Goal: Information Seeking & Learning: Learn about a topic

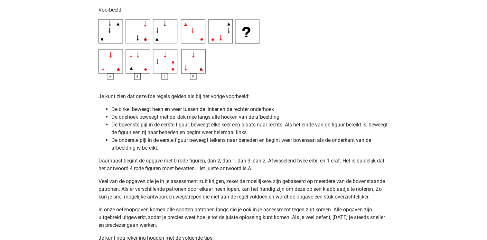
scroll to position [1198, 0]
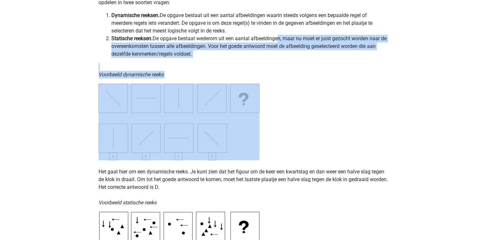
drag, startPoint x: 0, startPoint y: 0, endPoint x: 278, endPoint y: 20, distance: 279.0
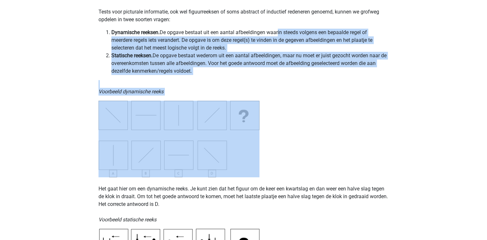
scroll to position [142, 0]
drag, startPoint x: 278, startPoint y: 20, endPoint x: 225, endPoint y: 52, distance: 61.7
click at [225, 52] on li "Dynamische reeksen. De opgave bestaat uit een aantal afbeeldingen waarin steeds…" at bounding box center [250, 40] width 278 height 23
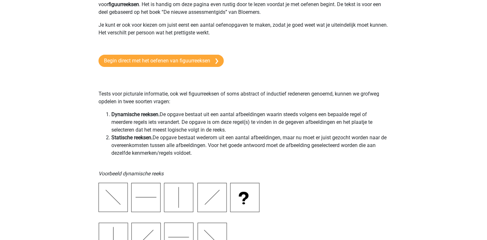
scroll to position [0, 0]
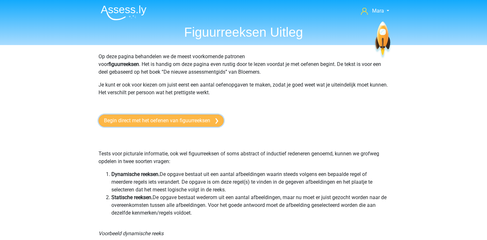
click at [203, 120] on link "Begin direct met het oefenen van figuurreeksen" at bounding box center [161, 121] width 125 height 12
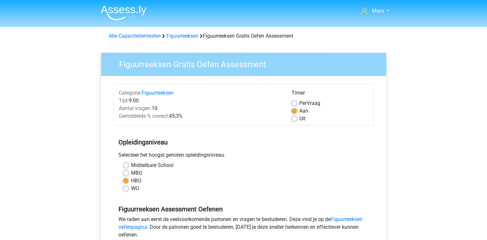
click at [302, 160] on div "Selecteer het hoogst genoten opleidingsniveau." at bounding box center [244, 156] width 260 height 10
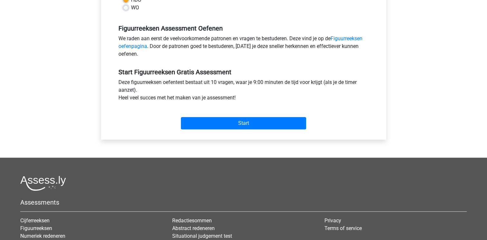
scroll to position [180, 0]
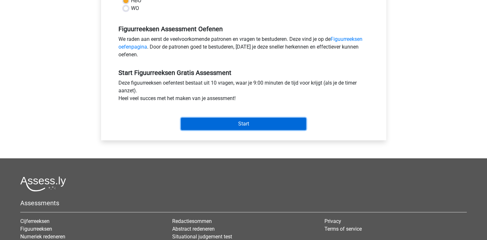
click at [274, 124] on input "Start" at bounding box center [243, 124] width 125 height 12
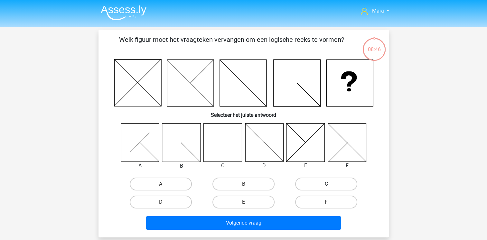
click at [308, 183] on label "C" at bounding box center [326, 184] width 62 height 13
click at [327, 184] on input "C" at bounding box center [329, 186] width 4 height 4
radio input "true"
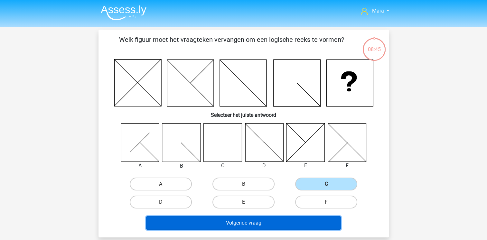
click at [268, 222] on button "Volgende vraag" at bounding box center [243, 223] width 195 height 14
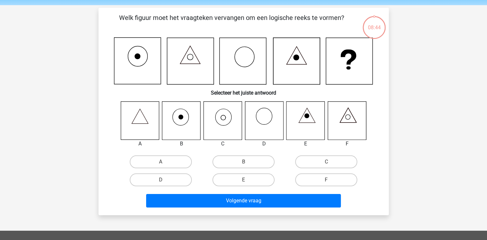
scroll to position [30, 0]
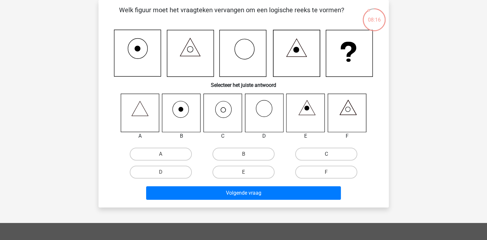
click at [306, 153] on label "C" at bounding box center [326, 154] width 62 height 13
click at [327, 154] on input "C" at bounding box center [329, 156] width 4 height 4
radio input "true"
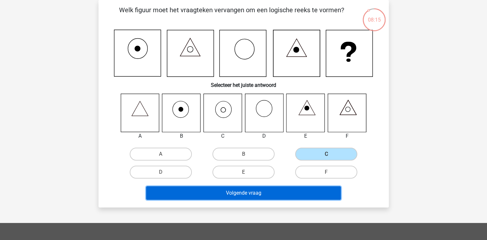
click at [251, 192] on button "Volgende vraag" at bounding box center [243, 194] width 195 height 14
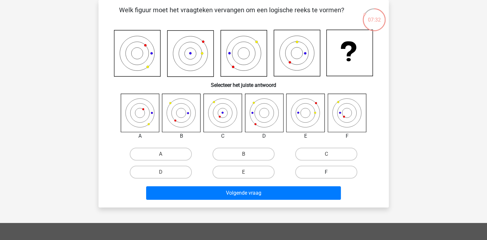
click at [297, 167] on label "F" at bounding box center [326, 172] width 62 height 13
click at [327, 172] on input "F" at bounding box center [329, 174] width 4 height 4
radio input "true"
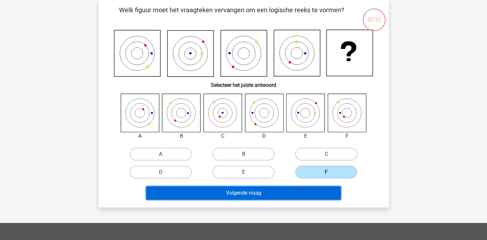
click at [282, 191] on button "Volgende vraag" at bounding box center [243, 194] width 195 height 14
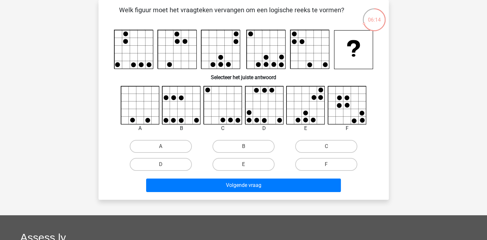
click at [247, 168] on input "E" at bounding box center [246, 167] width 4 height 4
radio input "true"
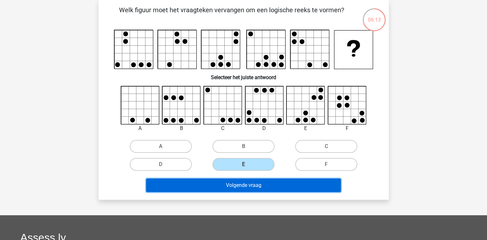
click at [247, 185] on button "Volgende vraag" at bounding box center [243, 186] width 195 height 14
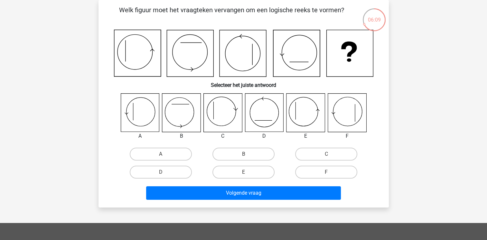
click at [247, 185] on div "Volgende vraag" at bounding box center [244, 191] width 270 height 21
click at [240, 173] on label "E" at bounding box center [244, 172] width 62 height 13
click at [244, 173] on input "E" at bounding box center [246, 174] width 4 height 4
radio input "true"
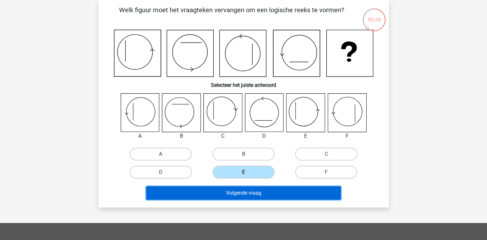
click at [241, 196] on button "Volgende vraag" at bounding box center [243, 194] width 195 height 14
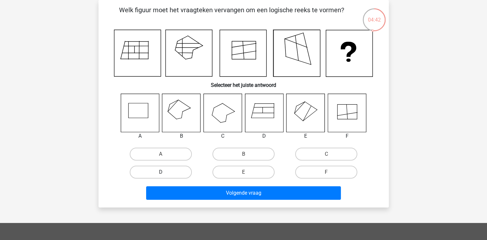
click at [156, 172] on label "D" at bounding box center [161, 172] width 62 height 13
click at [161, 172] on input "D" at bounding box center [163, 174] width 4 height 4
radio input "true"
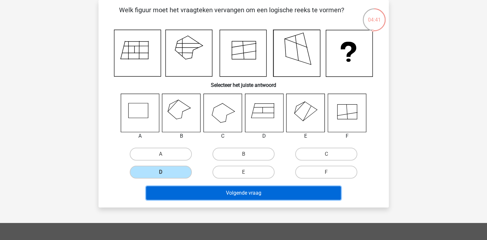
click at [189, 193] on button "Volgende vraag" at bounding box center [243, 194] width 195 height 14
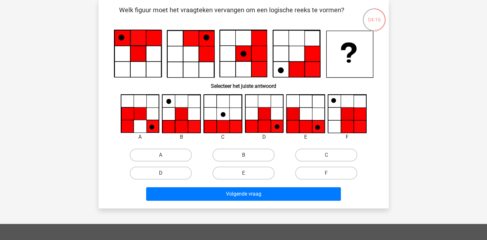
click at [185, 172] on label "D" at bounding box center [161, 173] width 62 height 13
click at [165, 173] on input "D" at bounding box center [163, 175] width 4 height 4
radio input "true"
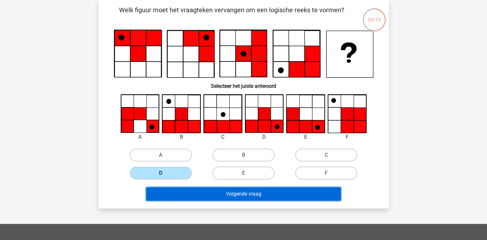
click at [207, 193] on button "Volgende vraag" at bounding box center [243, 194] width 195 height 14
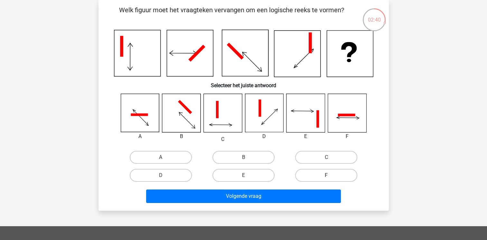
click at [342, 178] on label "F" at bounding box center [326, 175] width 62 height 13
click at [331, 178] on input "F" at bounding box center [329, 178] width 4 height 4
radio input "true"
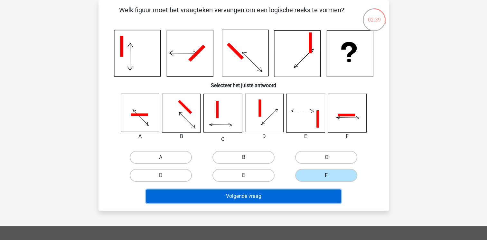
click at [302, 194] on button "Volgende vraag" at bounding box center [243, 197] width 195 height 14
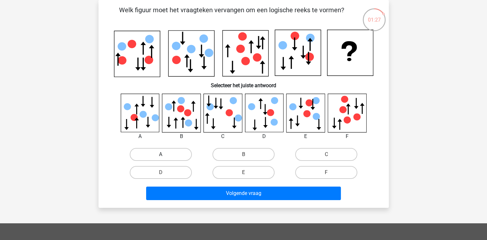
click at [179, 148] on label "A" at bounding box center [161, 154] width 62 height 13
click at [165, 155] on input "A" at bounding box center [163, 157] width 4 height 4
radio input "true"
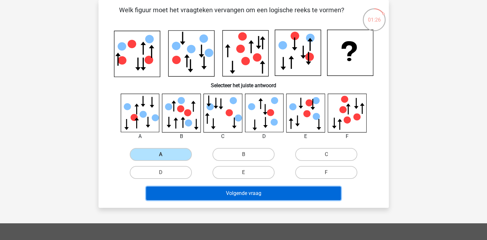
click at [188, 198] on button "Volgende vraag" at bounding box center [243, 194] width 195 height 14
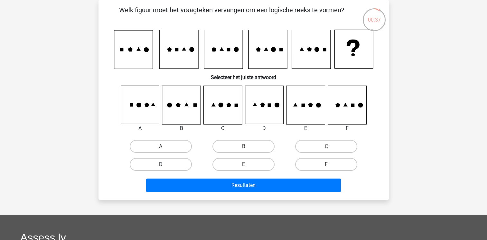
click at [182, 169] on label "D" at bounding box center [161, 164] width 62 height 13
click at [165, 169] on input "D" at bounding box center [163, 167] width 4 height 4
radio input "true"
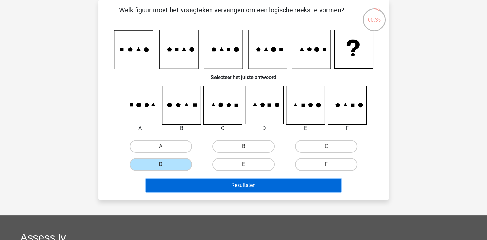
click at [188, 187] on button "Resultaten" at bounding box center [243, 186] width 195 height 14
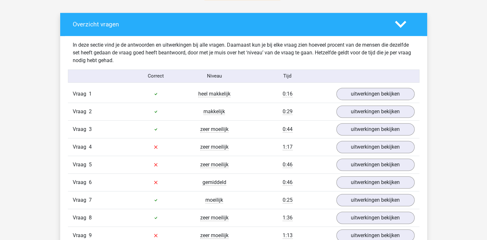
scroll to position [399, 0]
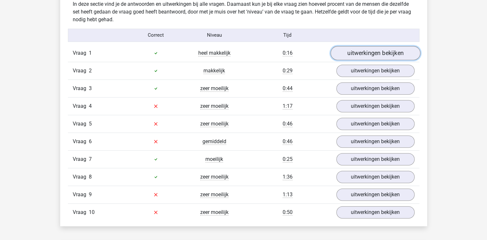
click at [369, 56] on link "uitwerkingen bekijken" at bounding box center [375, 53] width 90 height 14
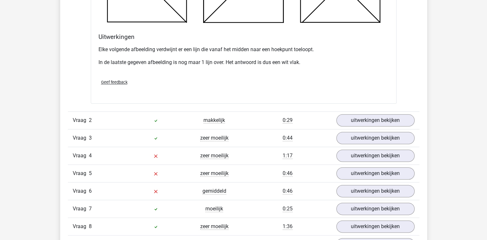
scroll to position [747, 0]
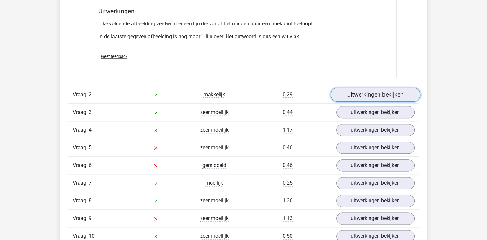
click at [367, 88] on link "uitwerkingen bekijken" at bounding box center [375, 95] width 90 height 14
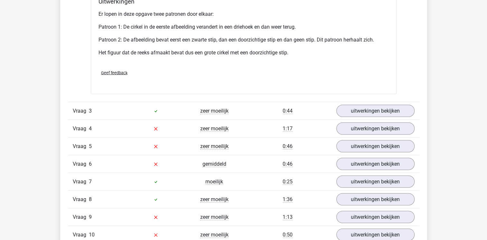
scroll to position [1147, 0]
click at [371, 116] on link "uitwerkingen bekijken" at bounding box center [375, 110] width 90 height 14
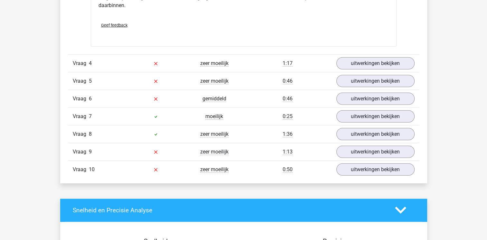
scroll to position [1636, 0]
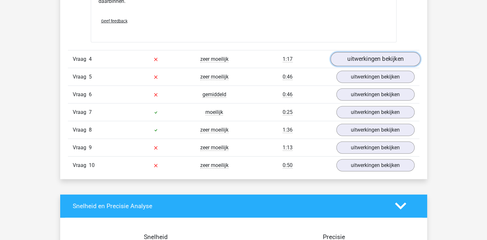
click at [371, 56] on link "uitwerkingen bekijken" at bounding box center [375, 59] width 90 height 14
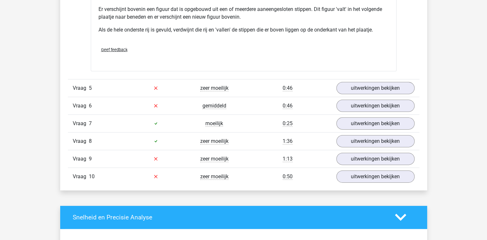
scroll to position [2010, 0]
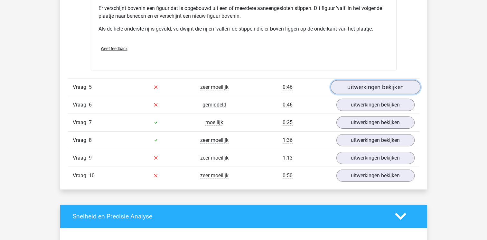
click at [359, 86] on link "uitwerkingen bekijken" at bounding box center [375, 87] width 90 height 14
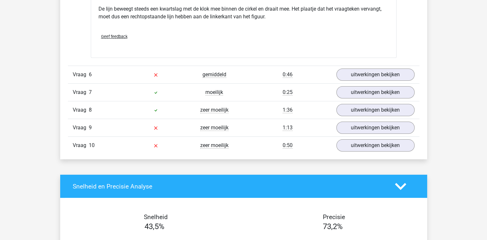
scroll to position [2448, 0]
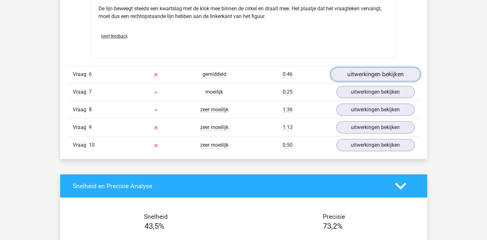
click at [361, 75] on link "uitwerkingen bekijken" at bounding box center [375, 74] width 90 height 14
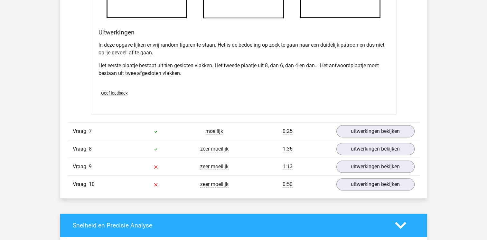
scroll to position [2809, 0]
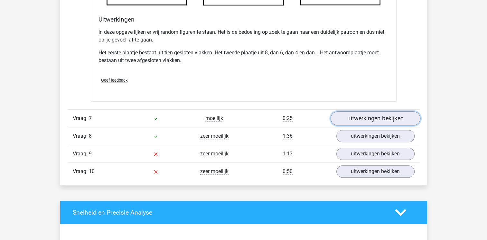
click at [370, 119] on link "uitwerkingen bekijken" at bounding box center [375, 119] width 90 height 14
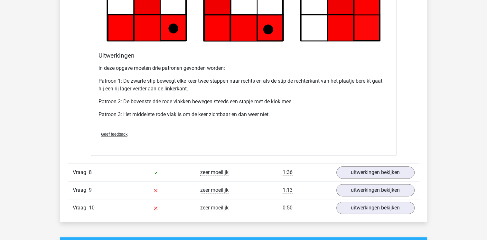
scroll to position [3183, 0]
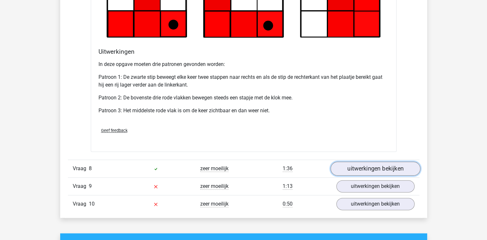
click at [362, 168] on link "uitwerkingen bekijken" at bounding box center [375, 169] width 90 height 14
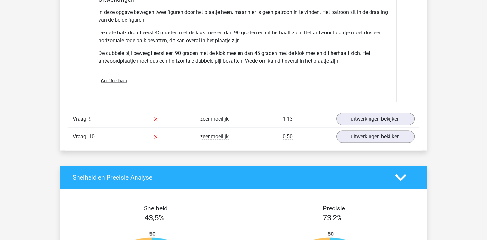
scroll to position [3659, 0]
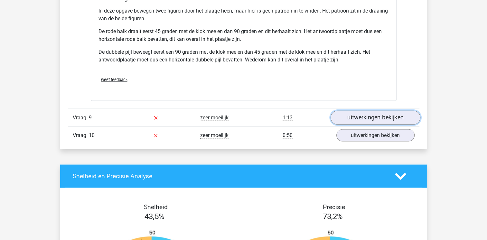
click at [372, 115] on link "uitwerkingen bekijken" at bounding box center [375, 118] width 90 height 14
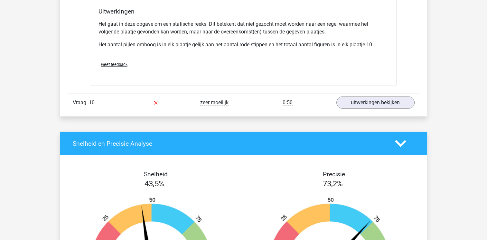
scroll to position [4059, 0]
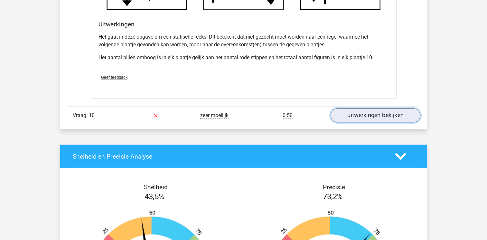
click at [372, 115] on link "uitwerkingen bekijken" at bounding box center [375, 116] width 90 height 14
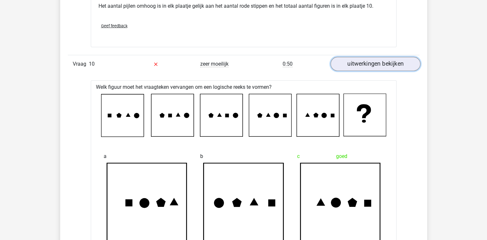
scroll to position [4110, 0]
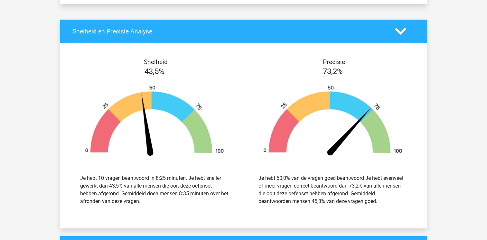
click at [372, 115] on div "Snelheid 43,5% Je hebt 10 vragen beantwoord in 8:25 minuten. Je hebt sneller ge…" at bounding box center [244, 136] width 358 height 186
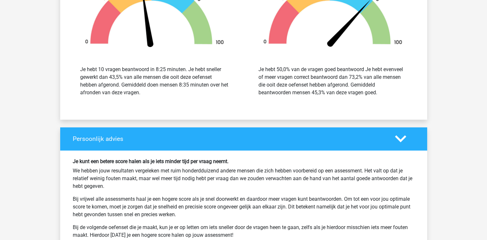
scroll to position [4767, 0]
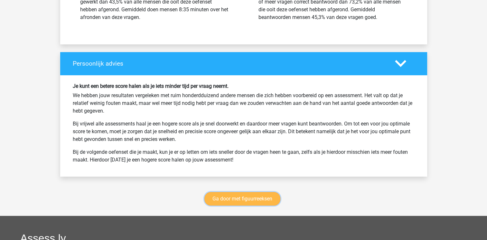
click at [249, 196] on link "Ga door met figuurreeksen" at bounding box center [243, 199] width 76 height 14
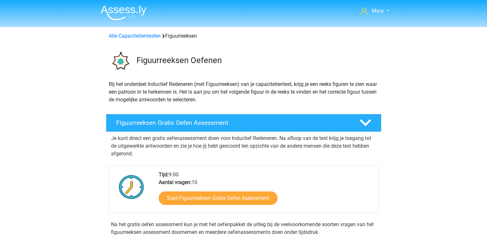
scroll to position [280, 0]
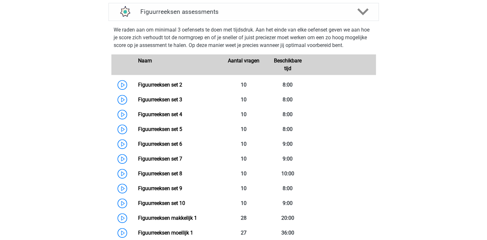
click at [34, 96] on div "Mara [EMAIL_ADDRESS][DOMAIN_NAME] Nederlands English" at bounding box center [243, 129] width 487 height 818
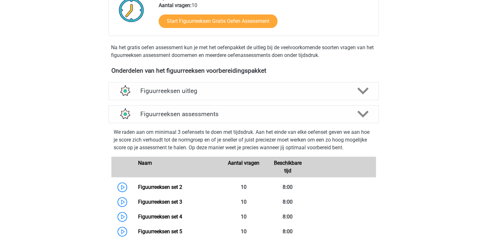
scroll to position [177, 0]
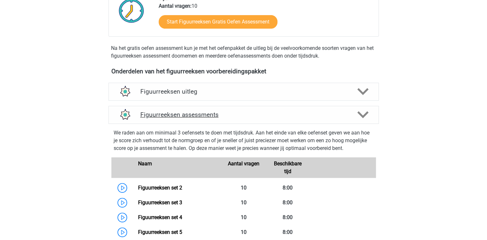
click at [148, 111] on h4 "Figuurreeksen assessments" at bounding box center [243, 114] width 207 height 7
click at [138, 187] on link "Figuurreeksen set 2" at bounding box center [160, 188] width 44 height 6
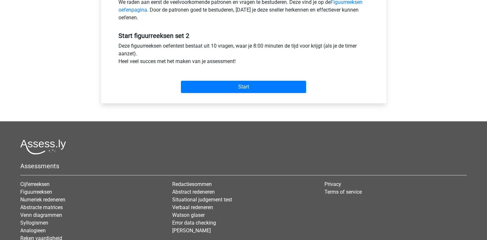
scroll to position [219, 0]
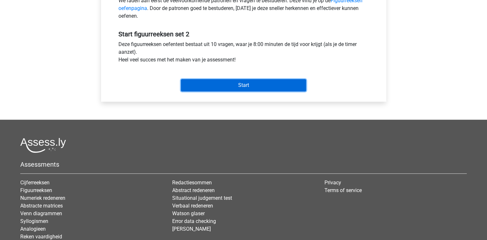
click at [225, 88] on input "Start" at bounding box center [243, 85] width 125 height 12
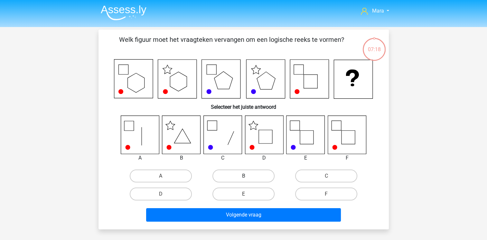
click at [220, 172] on label "B" at bounding box center [244, 176] width 62 height 13
click at [244, 176] on input "B" at bounding box center [246, 178] width 4 height 4
radio input "true"
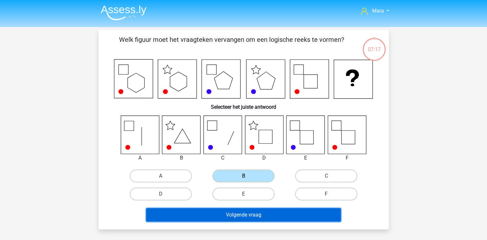
click at [220, 217] on button "Volgende vraag" at bounding box center [243, 215] width 195 height 14
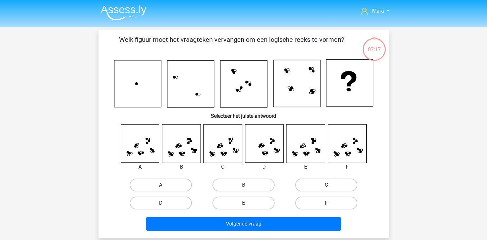
scroll to position [30, 0]
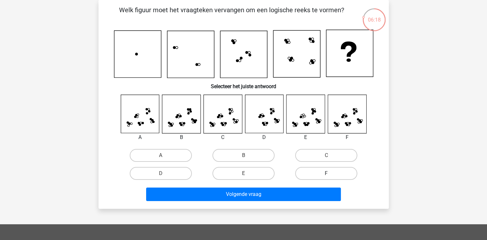
click at [339, 176] on label "F" at bounding box center [326, 173] width 62 height 13
click at [331, 176] on input "F" at bounding box center [329, 176] width 4 height 4
radio input "true"
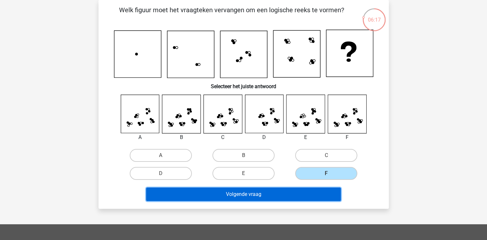
click at [311, 189] on button "Volgende vraag" at bounding box center [243, 195] width 195 height 14
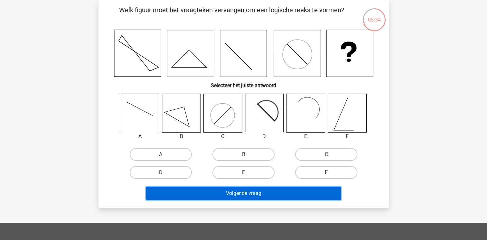
click at [311, 189] on button "Volgende vraag" at bounding box center [243, 194] width 195 height 14
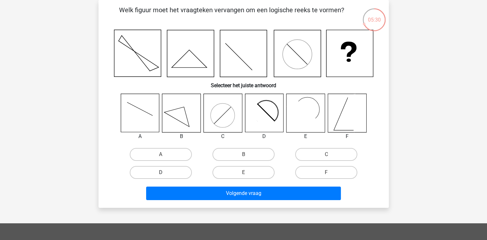
click at [130, 173] on label "D" at bounding box center [161, 172] width 62 height 13
click at [161, 173] on input "D" at bounding box center [163, 175] width 4 height 4
radio input "true"
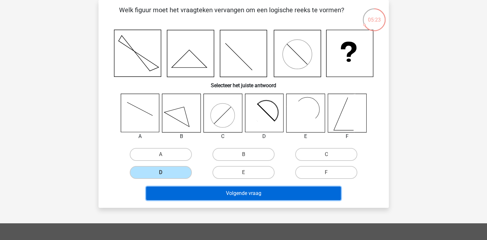
click at [232, 195] on button "Volgende vraag" at bounding box center [243, 194] width 195 height 14
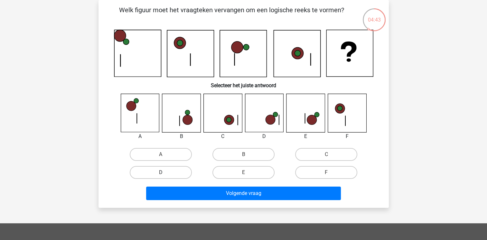
click at [172, 168] on label "D" at bounding box center [161, 172] width 62 height 13
click at [165, 173] on input "D" at bounding box center [163, 175] width 4 height 4
radio input "true"
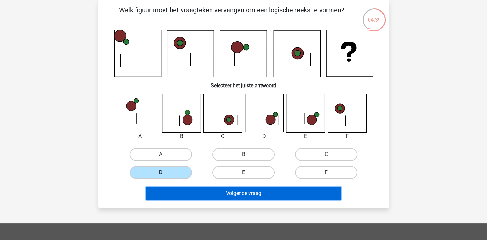
click at [227, 194] on button "Volgende vraag" at bounding box center [243, 194] width 195 height 14
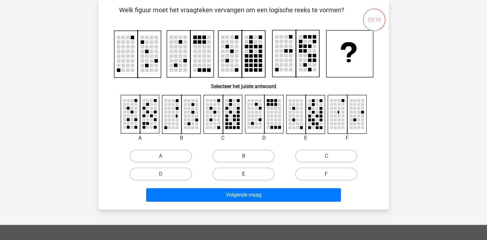
click at [236, 170] on label "E" at bounding box center [244, 174] width 62 height 13
click at [244, 174] on input "E" at bounding box center [246, 176] width 4 height 4
radio input "true"
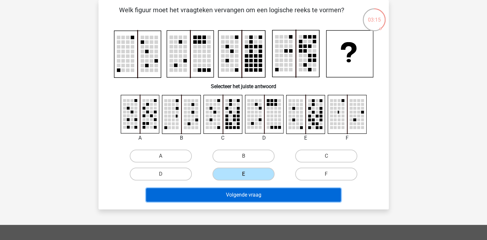
click at [242, 191] on button "Volgende vraag" at bounding box center [243, 195] width 195 height 14
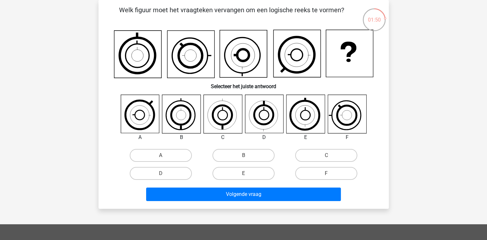
drag, startPoint x: 187, startPoint y: 169, endPoint x: 175, endPoint y: 182, distance: 17.6
click at [175, 182] on div "Welk figuur moet het vraagteken vervangen om een logische reeks te vormen? Sele…" at bounding box center [243, 104] width 285 height 199
drag, startPoint x: 175, startPoint y: 182, endPoint x: 168, endPoint y: 174, distance: 10.5
click at [168, 174] on label "D" at bounding box center [161, 173] width 62 height 13
click at [165, 174] on input "D" at bounding box center [163, 176] width 4 height 4
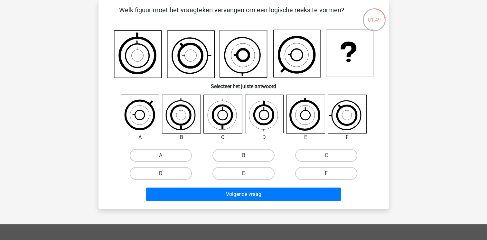
radio input "true"
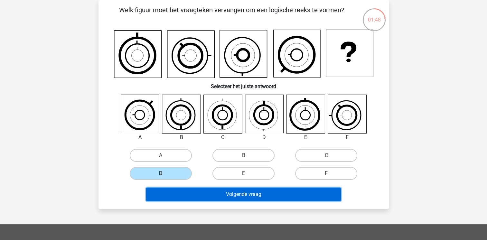
click at [188, 194] on button "Volgende vraag" at bounding box center [243, 195] width 195 height 14
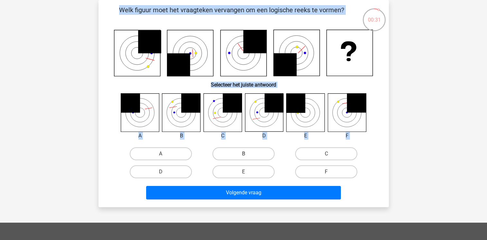
click at [252, 154] on label "B" at bounding box center [244, 154] width 62 height 13
click at [248, 154] on input "B" at bounding box center [246, 156] width 4 height 4
radio input "true"
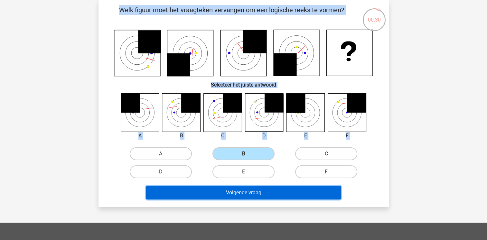
click at [250, 196] on button "Volgende vraag" at bounding box center [243, 193] width 195 height 14
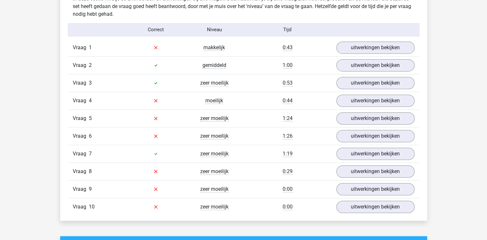
scroll to position [399, 0]
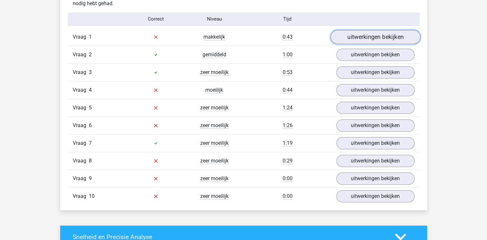
click at [388, 35] on link "uitwerkingen bekijken" at bounding box center [375, 37] width 90 height 14
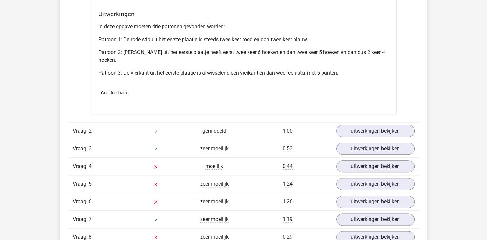
scroll to position [722, 0]
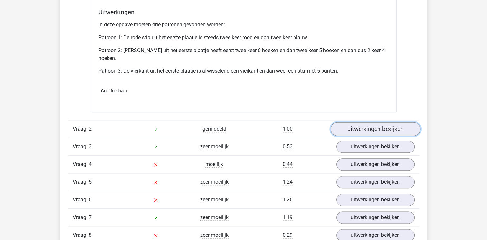
click at [390, 129] on link "uitwerkingen bekijken" at bounding box center [375, 129] width 90 height 14
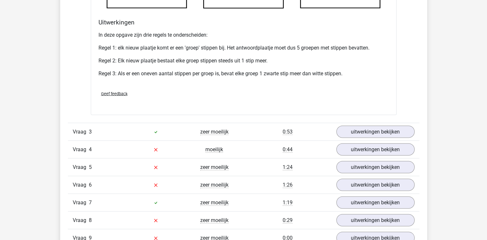
scroll to position [1134, 0]
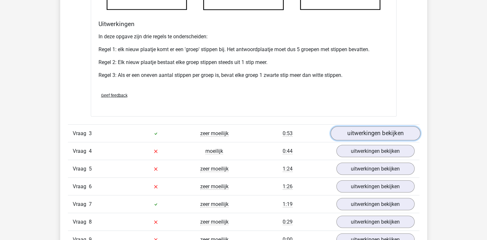
click at [390, 128] on link "uitwerkingen bekijken" at bounding box center [375, 134] width 90 height 14
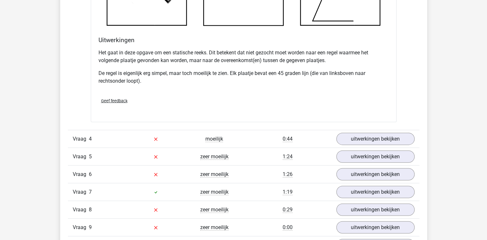
scroll to position [1546, 0]
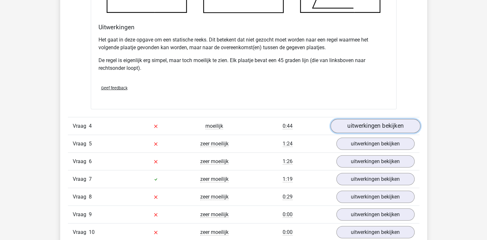
click at [390, 128] on link "uitwerkingen bekijken" at bounding box center [375, 126] width 90 height 14
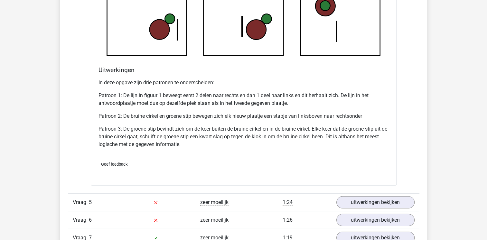
scroll to position [1946, 0]
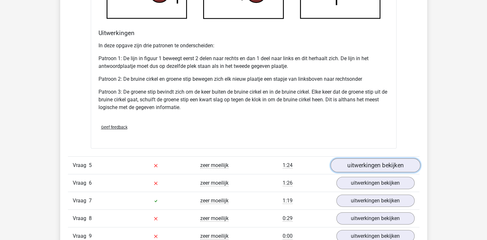
click at [367, 163] on link "uitwerkingen bekijken" at bounding box center [375, 165] width 90 height 14
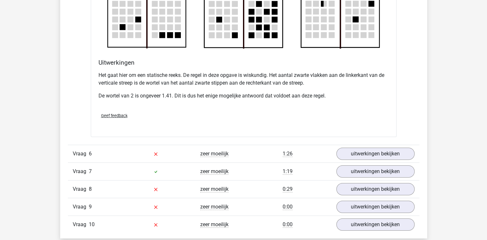
scroll to position [2358, 0]
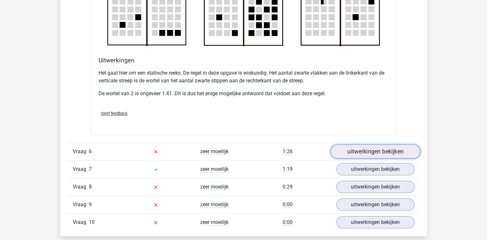
click at [376, 147] on link "uitwerkingen bekijken" at bounding box center [375, 152] width 90 height 14
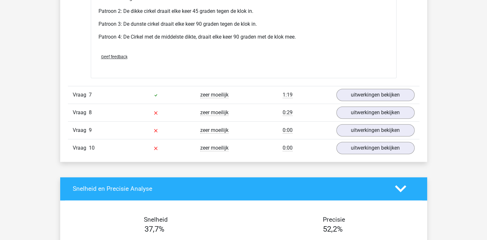
scroll to position [2860, 0]
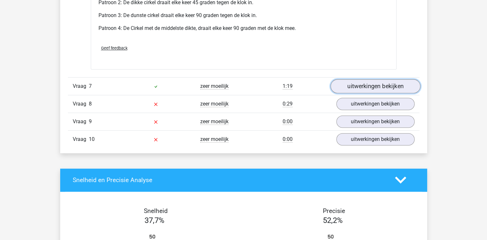
click at [386, 85] on link "uitwerkingen bekijken" at bounding box center [375, 86] width 90 height 14
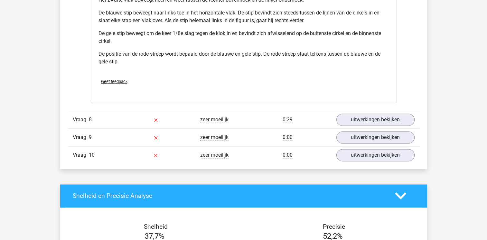
scroll to position [3286, 0]
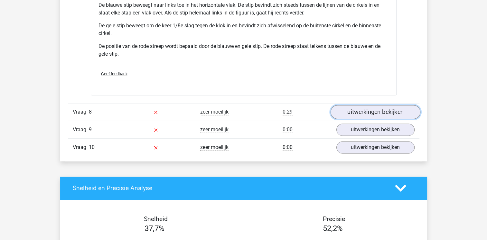
click at [370, 115] on link "uitwerkingen bekijken" at bounding box center [375, 112] width 90 height 14
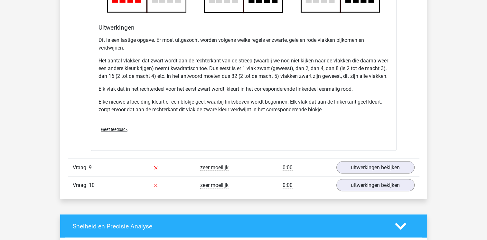
scroll to position [3672, 0]
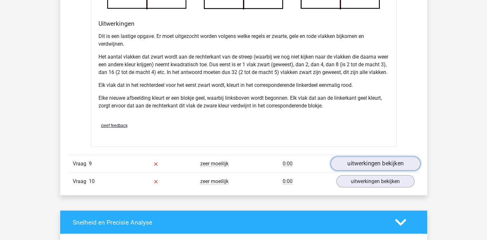
click at [374, 168] on link "uitwerkingen bekijken" at bounding box center [375, 164] width 90 height 14
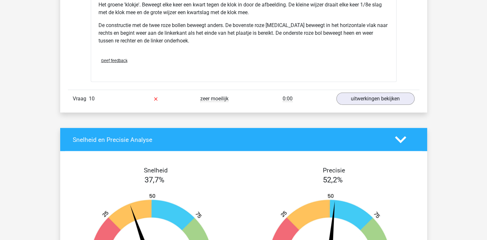
scroll to position [4149, 0]
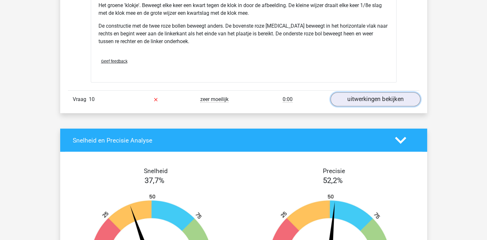
click at [358, 101] on link "uitwerkingen bekijken" at bounding box center [375, 99] width 90 height 14
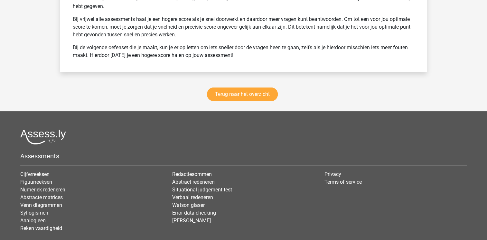
scroll to position [4986, 0]
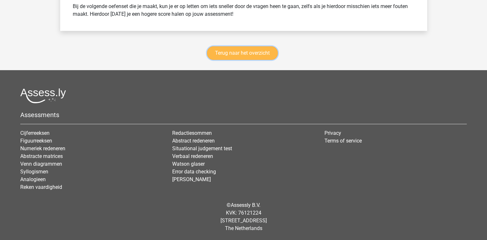
click at [254, 55] on link "Terug naar het overzicht" at bounding box center [242, 53] width 71 height 14
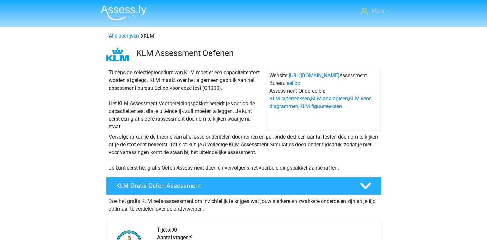
click at [379, 9] on span "Mara" at bounding box center [378, 11] width 12 height 6
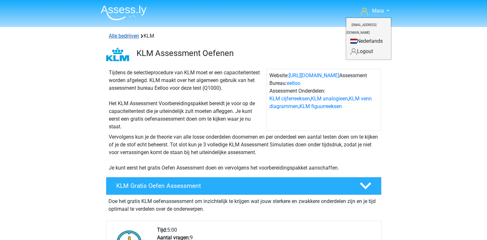
click at [127, 38] on link "Alle bedrijven" at bounding box center [124, 36] width 30 height 6
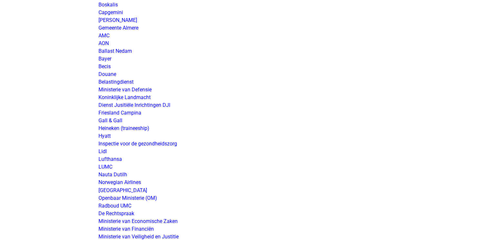
scroll to position [1031, 0]
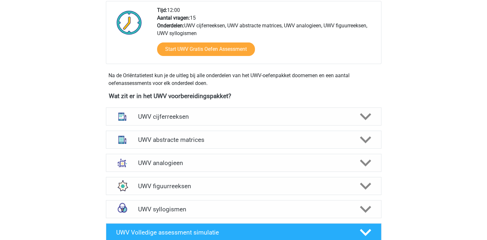
scroll to position [245, 0]
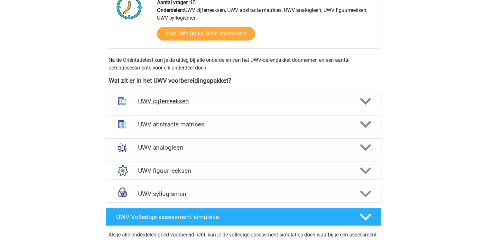
click at [191, 105] on h4 "UWV cijferreeksen" at bounding box center [243, 101] width 211 height 7
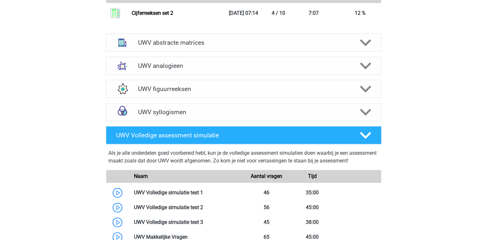
scroll to position [722, 0]
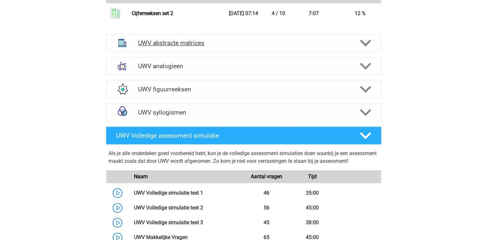
click at [236, 47] on h4 "UWV abstracte matrices" at bounding box center [243, 42] width 211 height 7
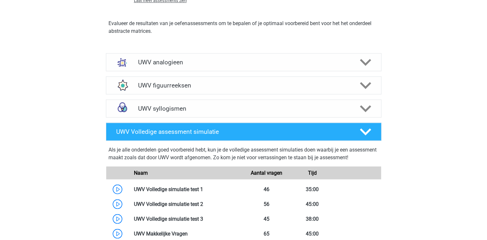
scroll to position [1069, 0]
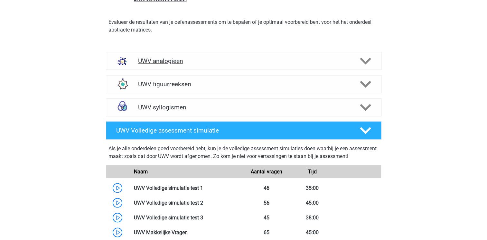
click at [234, 65] on h4 "UWV analogieen" at bounding box center [243, 60] width 211 height 7
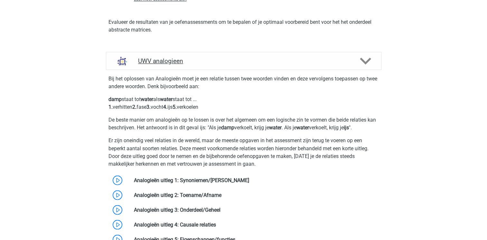
click at [234, 65] on h4 "UWV analogieen" at bounding box center [243, 60] width 211 height 7
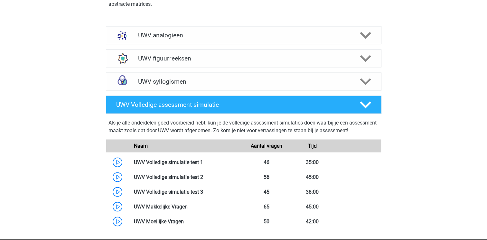
scroll to position [1108, 0]
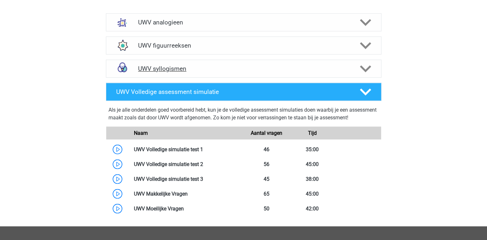
click at [174, 72] on h4 "UWV syllogismen" at bounding box center [243, 68] width 211 height 7
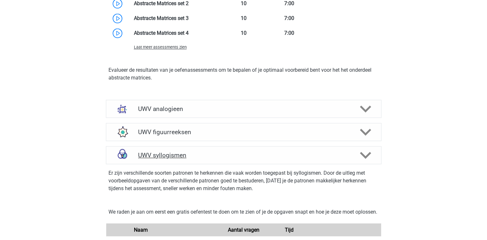
scroll to position [1018, 0]
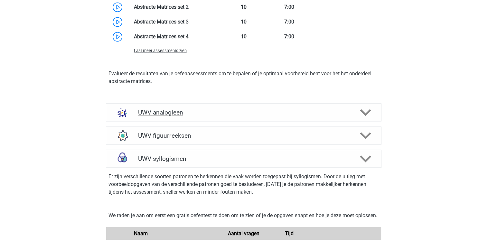
click at [177, 116] on h4 "UWV analogieen" at bounding box center [243, 112] width 211 height 7
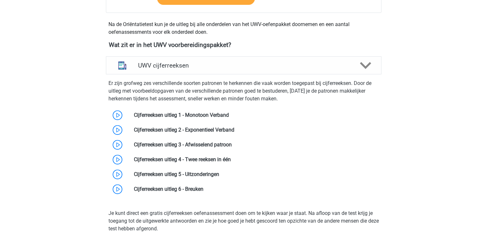
scroll to position [283, 0]
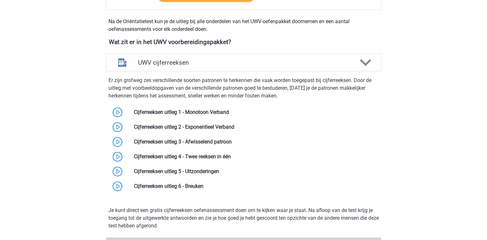
click at [229, 115] on link at bounding box center [229, 112] width 0 height 6
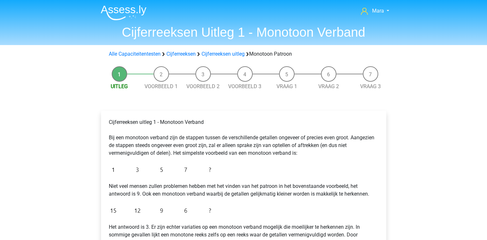
click at [146, 137] on p "Cijferreeksen uitleg 1 - Monotoon Verband Bij een monotoon verband zijn de stap…" at bounding box center [244, 138] width 270 height 39
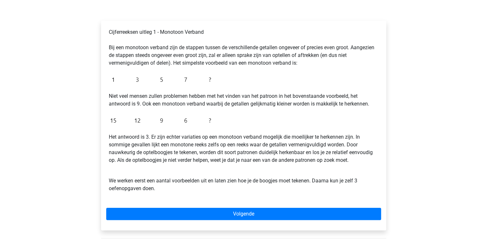
scroll to position [103, 0]
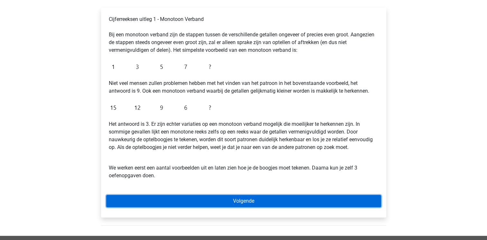
click at [188, 202] on link "Volgende" at bounding box center [243, 201] width 275 height 12
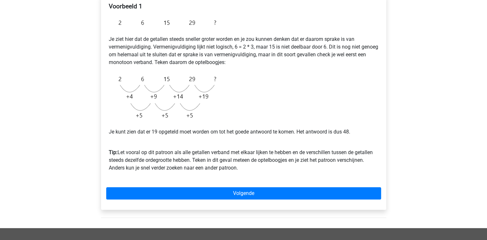
scroll to position [103, 0]
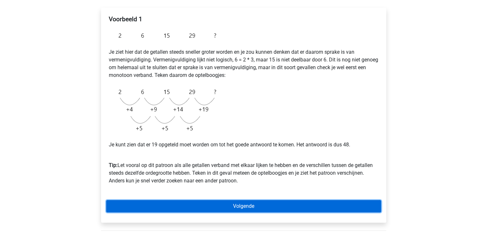
drag, startPoint x: 0, startPoint y: 0, endPoint x: 188, endPoint y: 202, distance: 275.8
click at [188, 202] on link "Volgende" at bounding box center [243, 206] width 275 height 12
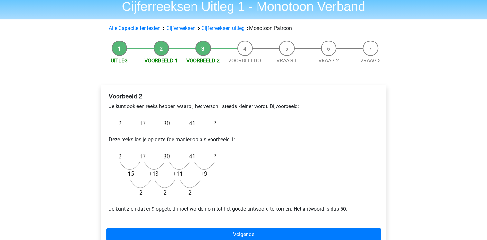
scroll to position [39, 0]
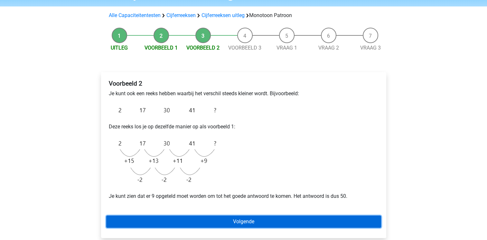
click at [193, 216] on link "Volgende" at bounding box center [243, 222] width 275 height 12
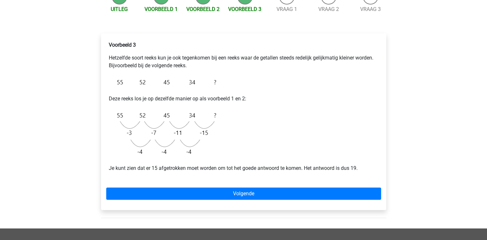
scroll to position [77, 0]
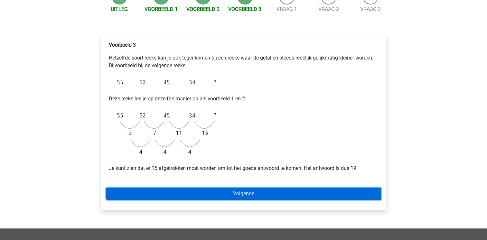
click at [196, 196] on link "Volgende" at bounding box center [243, 194] width 275 height 12
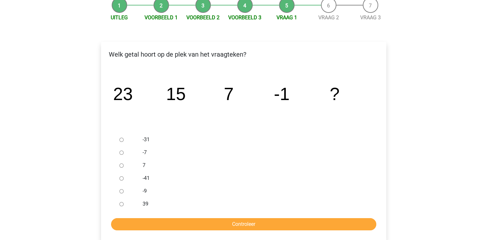
scroll to position [90, 0]
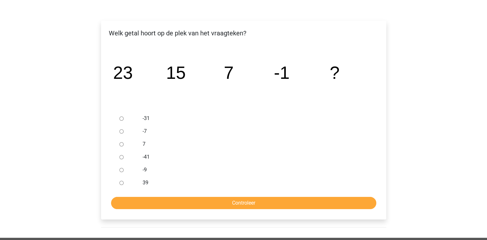
click at [119, 171] on div at bounding box center [127, 170] width 21 height 13
click at [125, 170] on div at bounding box center [127, 170] width 21 height 13
click at [122, 172] on input "-9" at bounding box center [122, 170] width 4 height 4
radio input "true"
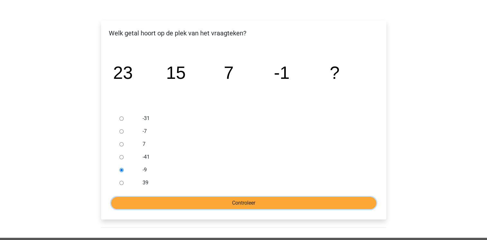
click at [131, 203] on input "Controleer" at bounding box center [243, 203] width 265 height 12
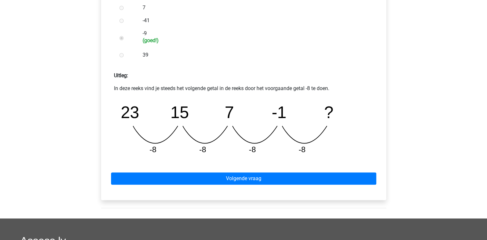
scroll to position [245, 0]
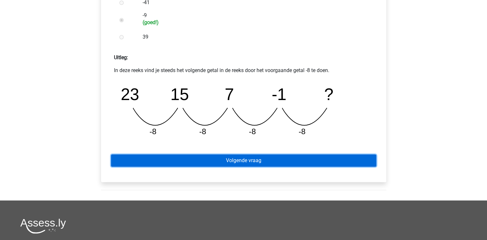
click at [206, 162] on link "Volgende vraag" at bounding box center [243, 161] width 265 height 12
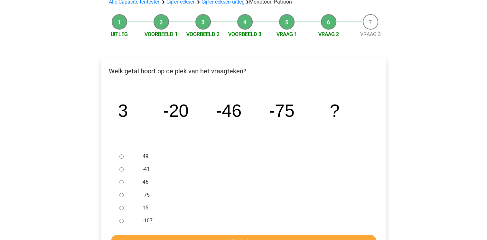
scroll to position [64, 0]
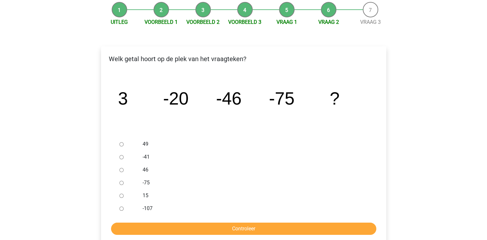
click at [121, 209] on input "-107" at bounding box center [122, 209] width 4 height 4
radio input "true"
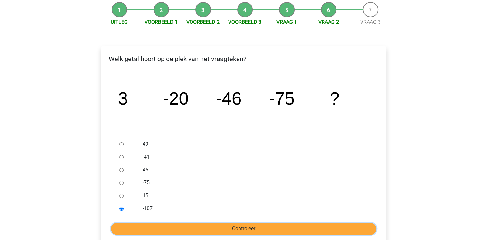
click at [143, 224] on input "Controleer" at bounding box center [243, 229] width 265 height 12
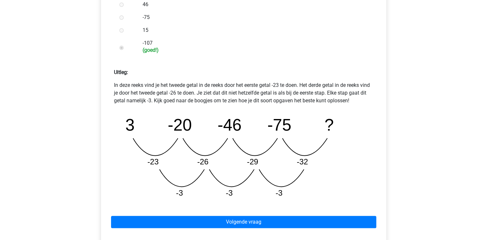
scroll to position [232, 0]
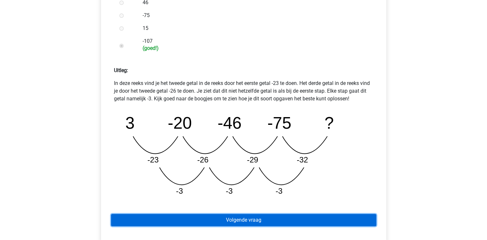
click at [166, 218] on link "Volgende vraag" at bounding box center [243, 220] width 265 height 12
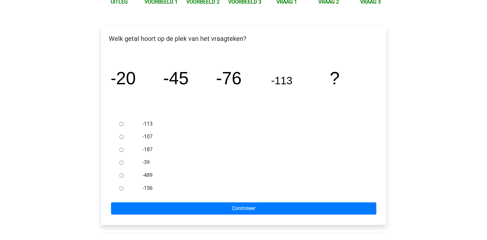
scroll to position [90, 0]
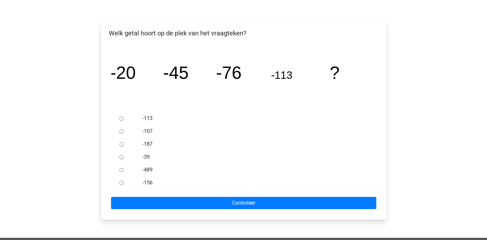
click at [121, 183] on input "-156" at bounding box center [122, 183] width 4 height 4
radio input "true"
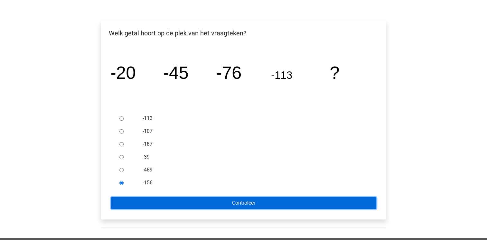
click at [158, 203] on input "Controleer" at bounding box center [243, 203] width 265 height 12
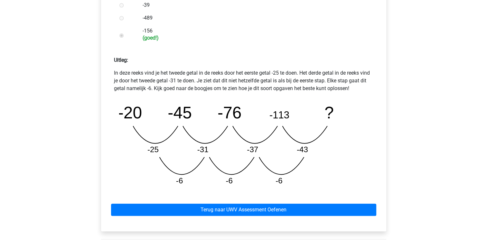
scroll to position [271, 0]
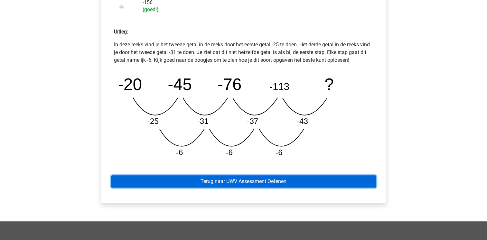
click at [169, 180] on link "Terug naar UWV Assessment Oefenen" at bounding box center [243, 182] width 265 height 12
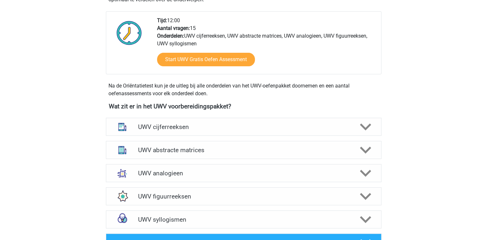
scroll to position [232, 0]
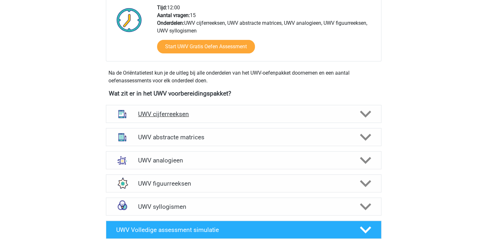
click at [368, 118] on icon at bounding box center [365, 114] width 11 height 11
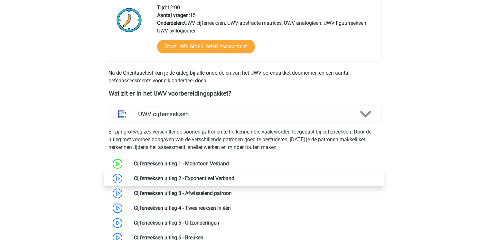
click at [235, 182] on link at bounding box center [235, 179] width 0 height 6
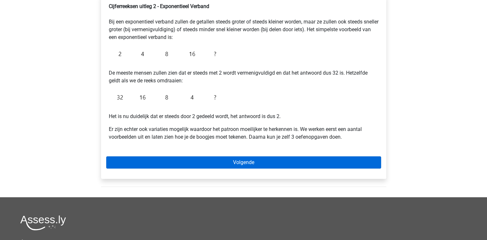
scroll to position [129, 0]
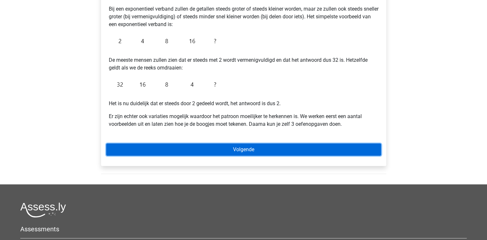
click at [184, 152] on link "Volgende" at bounding box center [243, 150] width 275 height 12
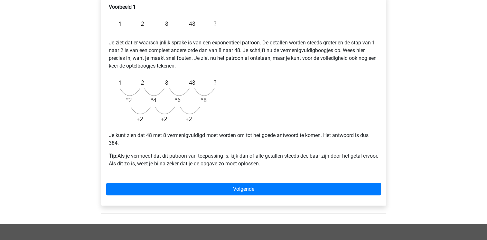
scroll to position [116, 0]
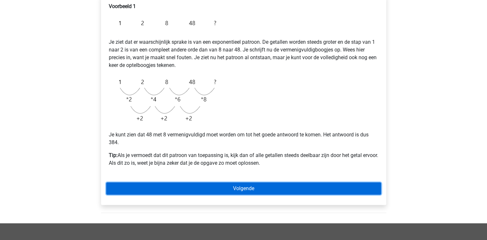
click at [193, 183] on link "Volgende" at bounding box center [243, 189] width 275 height 12
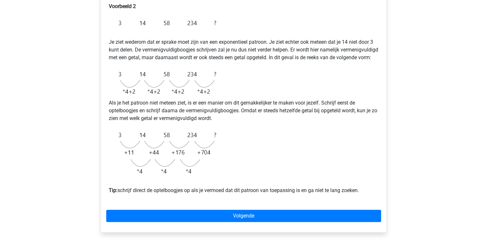
scroll to position [129, 0]
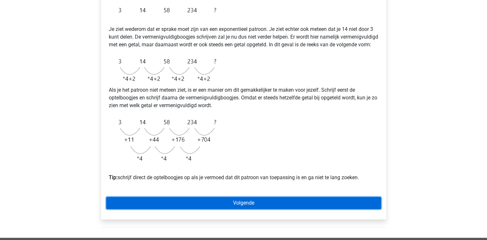
click at [230, 208] on link "Volgende" at bounding box center [243, 203] width 275 height 12
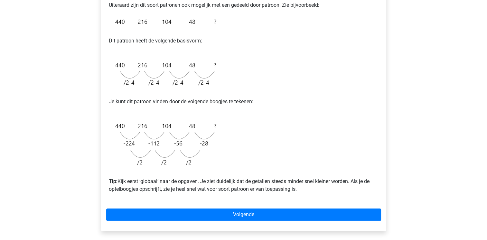
scroll to position [129, 0]
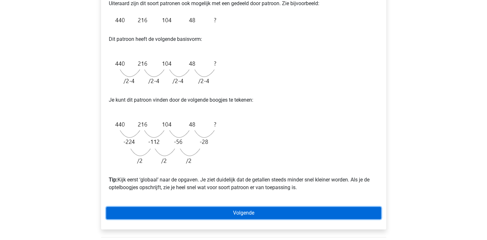
drag, startPoint x: 0, startPoint y: 0, endPoint x: 230, endPoint y: 208, distance: 309.9
click at [230, 208] on link "Volgende" at bounding box center [243, 213] width 275 height 12
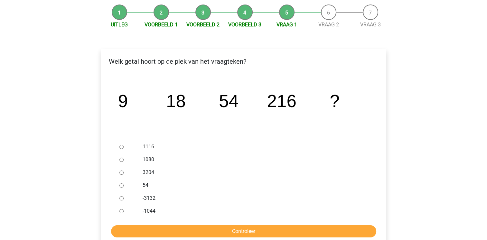
scroll to position [64, 0]
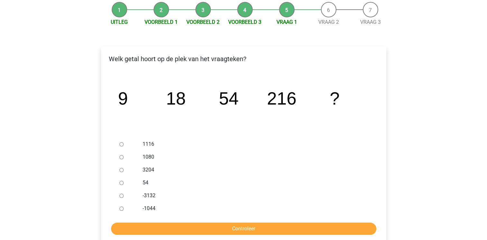
drag, startPoint x: 177, startPoint y: 195, endPoint x: 162, endPoint y: 196, distance: 15.2
click at [171, 196] on label "-3132" at bounding box center [254, 196] width 223 height 8
click at [124, 196] on input "-3132" at bounding box center [122, 196] width 4 height 4
radio input "true"
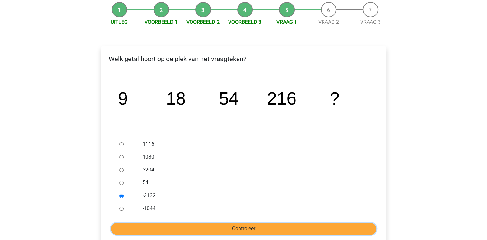
click at [149, 231] on input "Controleer" at bounding box center [243, 229] width 265 height 12
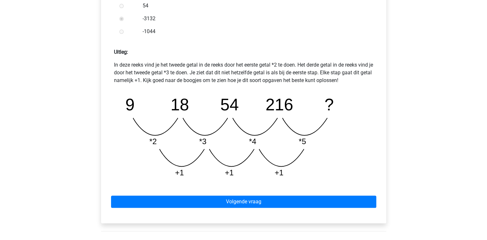
scroll to position [245, 0]
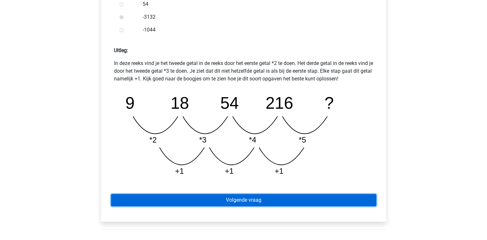
click at [176, 195] on link "Volgende vraag" at bounding box center [243, 200] width 265 height 12
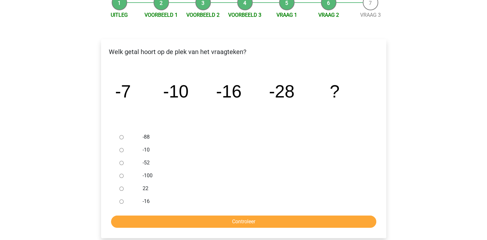
scroll to position [77, 0]
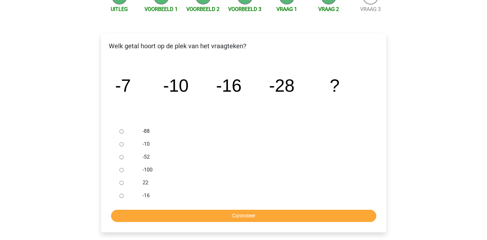
click at [119, 158] on div at bounding box center [127, 157] width 21 height 13
click at [120, 156] on input "-52" at bounding box center [122, 157] width 4 height 4
radio input "true"
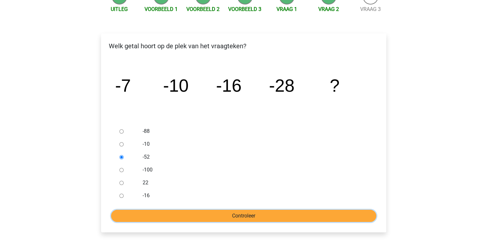
click at [153, 218] on input "Controleer" at bounding box center [243, 216] width 265 height 12
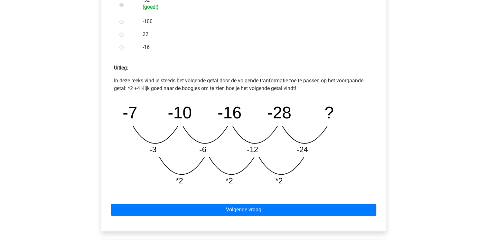
scroll to position [232, 0]
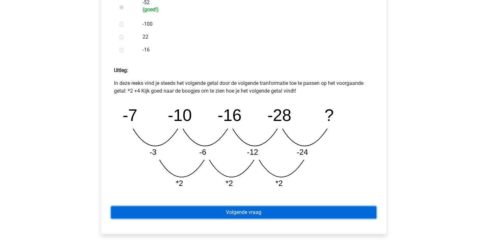
drag, startPoint x: 0, startPoint y: 0, endPoint x: 153, endPoint y: 218, distance: 266.4
click at [153, 218] on link "Volgende vraag" at bounding box center [243, 212] width 265 height 12
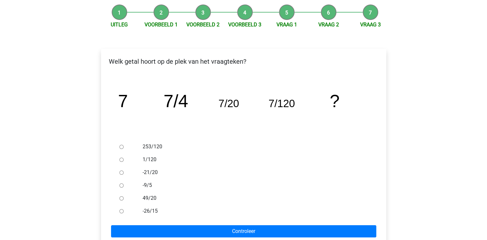
scroll to position [64, 0]
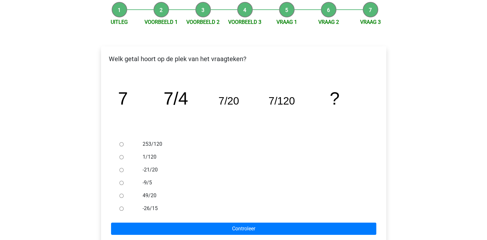
click at [121, 158] on input "1/120" at bounding box center [122, 157] width 4 height 4
radio input "true"
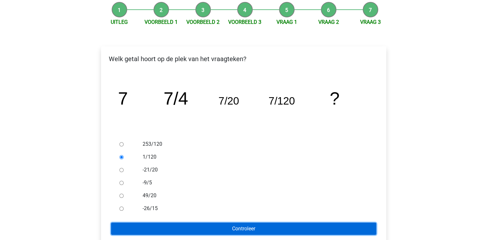
click at [161, 228] on input "Controleer" at bounding box center [243, 229] width 265 height 12
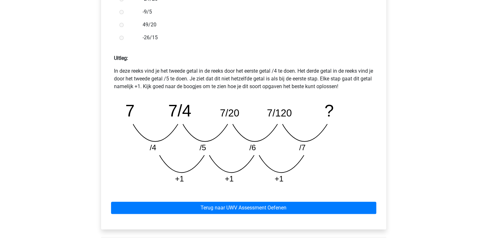
scroll to position [245, 0]
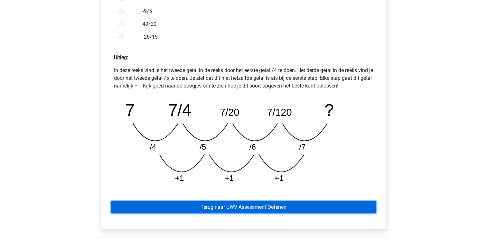
click at [219, 207] on link "Terug naar UWV Assessment Oefenen" at bounding box center [243, 207] width 265 height 12
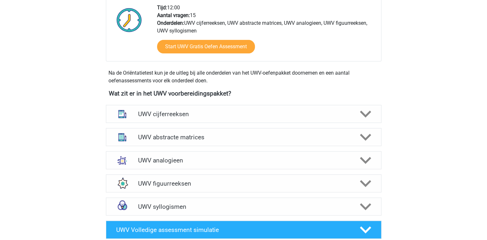
scroll to position [245, 0]
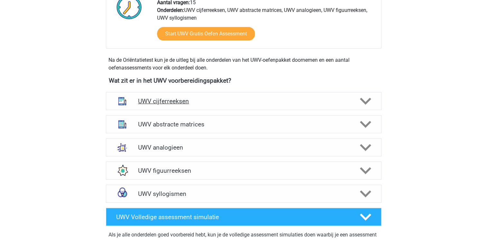
click at [363, 106] on icon at bounding box center [365, 101] width 11 height 11
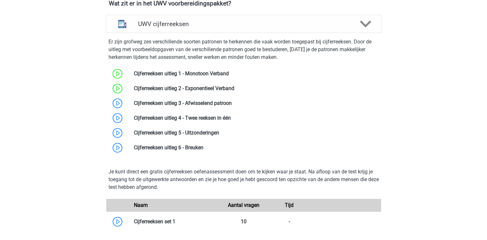
scroll to position [335, 0]
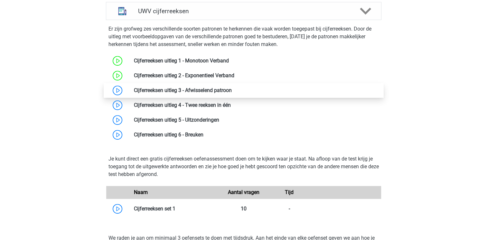
click at [232, 93] on link at bounding box center [232, 90] width 0 height 6
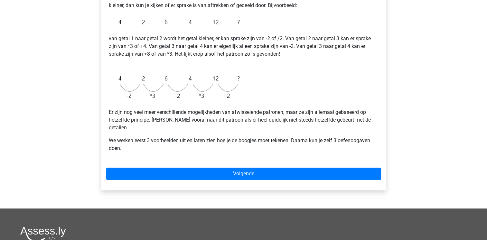
scroll to position [142, 0]
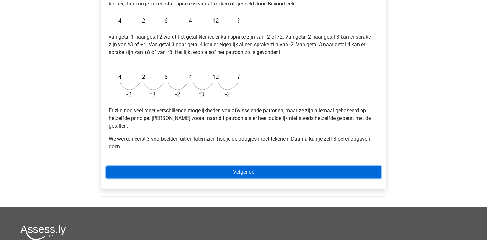
click at [137, 166] on link "Volgende" at bounding box center [243, 172] width 275 height 12
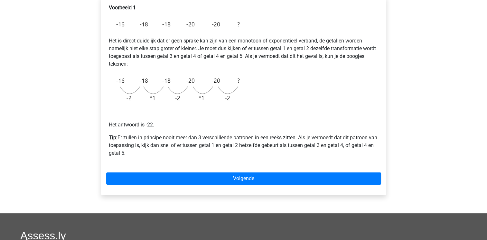
scroll to position [116, 0]
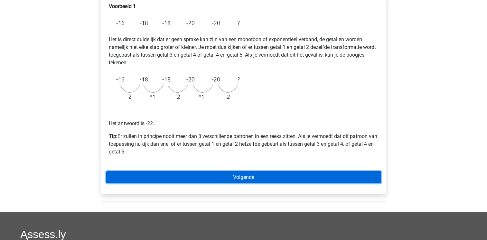
click at [156, 172] on link "Volgende" at bounding box center [243, 177] width 275 height 12
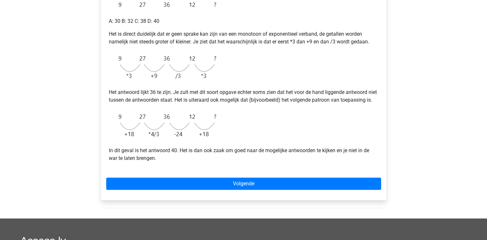
scroll to position [155, 0]
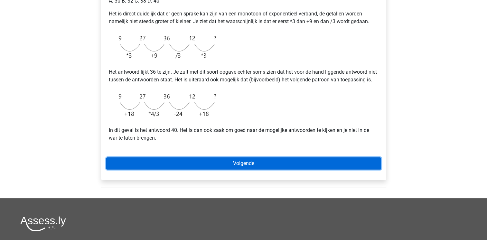
drag, startPoint x: 0, startPoint y: 0, endPoint x: 156, endPoint y: 172, distance: 231.9
click at [156, 170] on link "Volgende" at bounding box center [243, 164] width 275 height 12
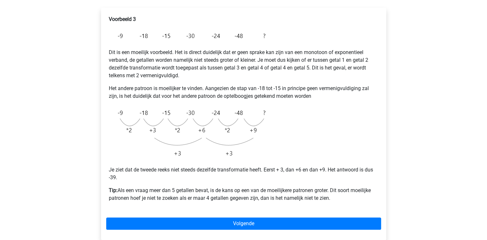
scroll to position [116, 0]
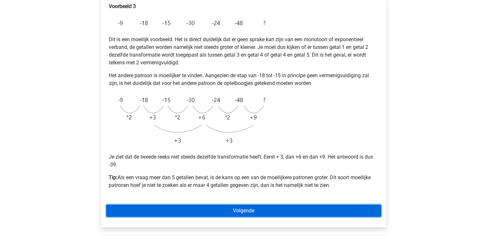
click at [165, 207] on link "Volgende" at bounding box center [243, 211] width 275 height 12
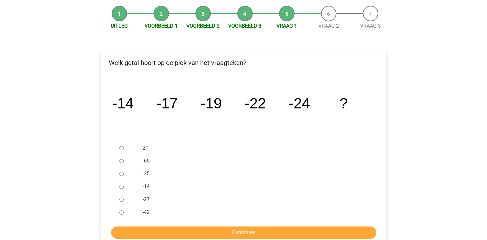
scroll to position [64, 0]
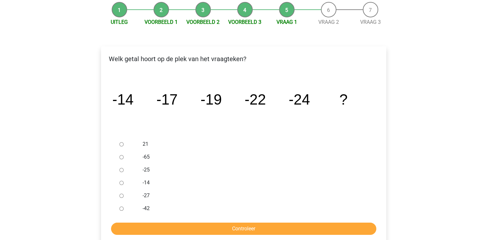
click at [121, 197] on input "-27" at bounding box center [122, 196] width 4 height 4
radio input "true"
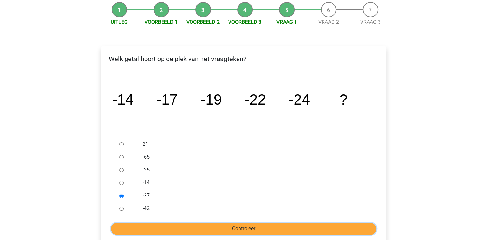
click at [154, 229] on input "Controleer" at bounding box center [243, 229] width 265 height 12
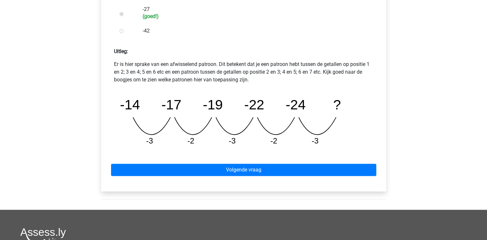
scroll to position [258, 0]
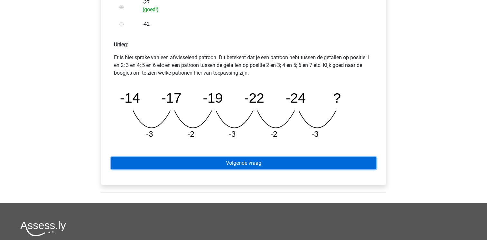
click at [155, 160] on link "Volgende vraag" at bounding box center [243, 163] width 265 height 12
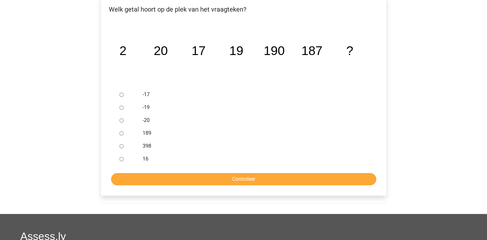
scroll to position [116, 0]
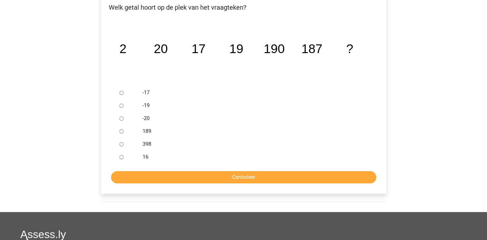
click at [122, 131] on input "189" at bounding box center [122, 131] width 4 height 4
radio input "true"
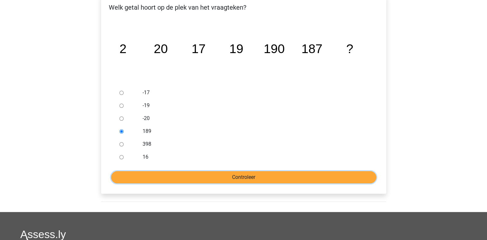
click at [141, 172] on input "Controleer" at bounding box center [243, 177] width 265 height 12
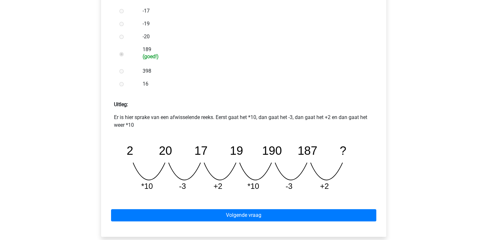
scroll to position [232, 0]
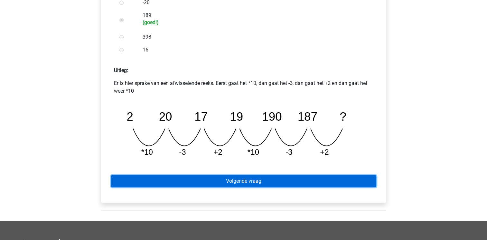
click at [148, 178] on link "Volgende vraag" at bounding box center [243, 181] width 265 height 12
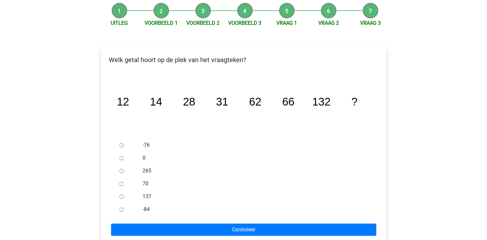
scroll to position [64, 0]
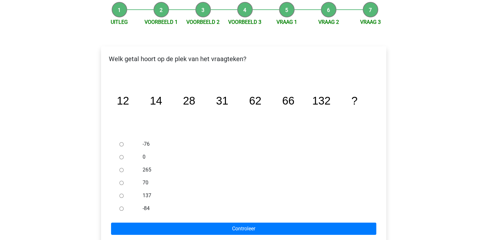
click at [121, 194] on input "137" at bounding box center [122, 196] width 4 height 4
radio input "true"
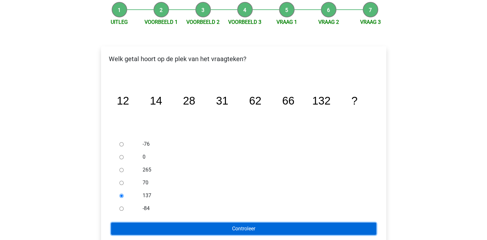
click at [144, 224] on input "Controleer" at bounding box center [243, 229] width 265 height 12
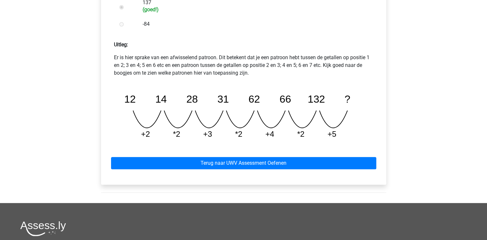
scroll to position [271, 0]
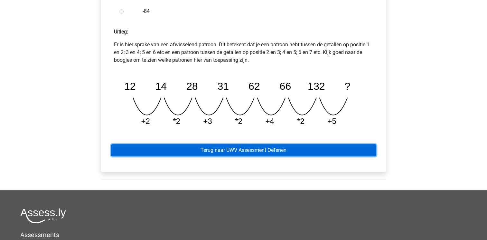
click at [229, 156] on link "Terug naar UWV Assessment Oefenen" at bounding box center [243, 150] width 265 height 12
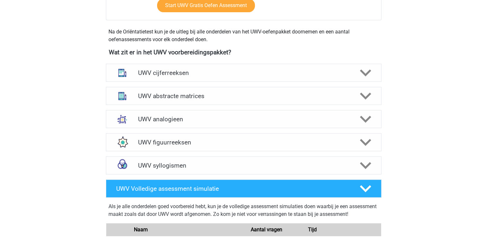
scroll to position [271, 0]
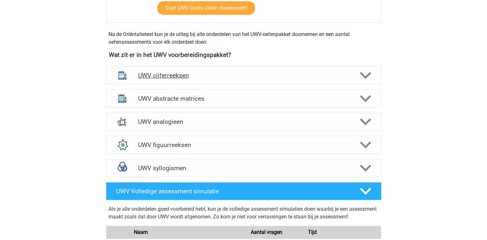
click at [216, 84] on div "UWV cijferreeksen" at bounding box center [244, 75] width 276 height 18
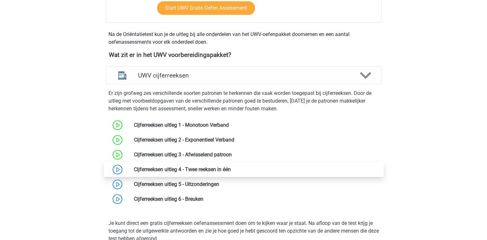
click at [231, 173] on link at bounding box center [231, 170] width 0 height 6
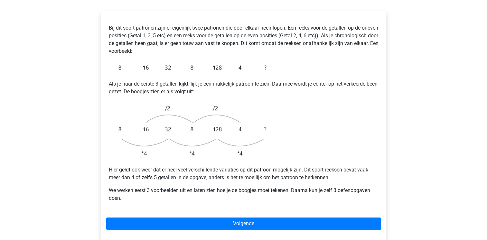
scroll to position [116, 0]
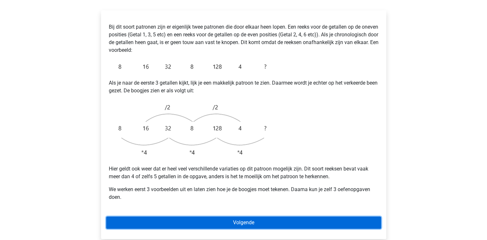
click at [153, 217] on link "Volgende" at bounding box center [243, 223] width 275 height 12
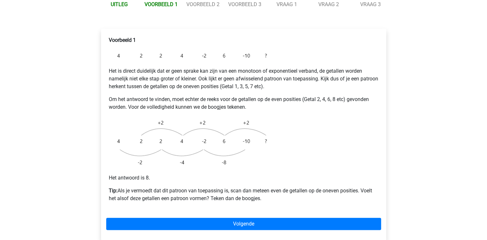
scroll to position [103, 0]
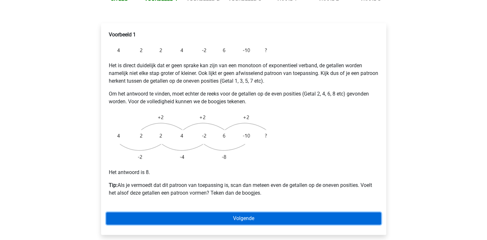
click at [154, 213] on link "Volgende" at bounding box center [243, 219] width 275 height 12
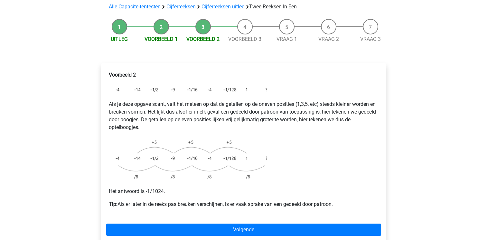
scroll to position [64, 0]
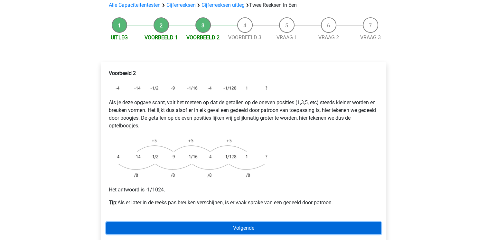
click at [155, 222] on link "Volgende" at bounding box center [243, 228] width 275 height 12
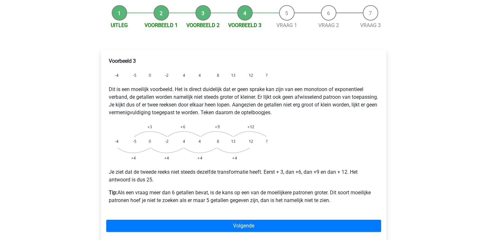
scroll to position [90, 0]
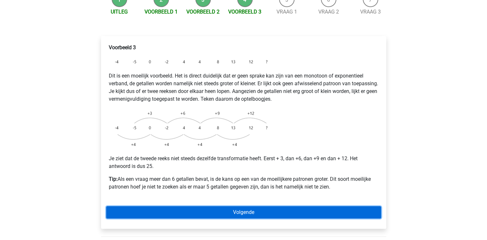
click at [158, 206] on link "Volgende" at bounding box center [243, 212] width 275 height 12
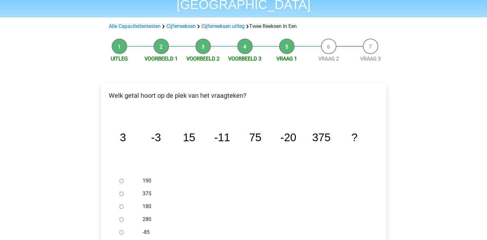
scroll to position [52, 0]
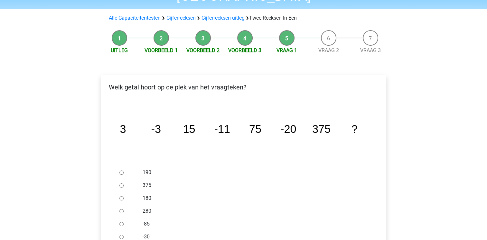
click at [121, 235] on input "-30" at bounding box center [122, 237] width 4 height 4
radio input "true"
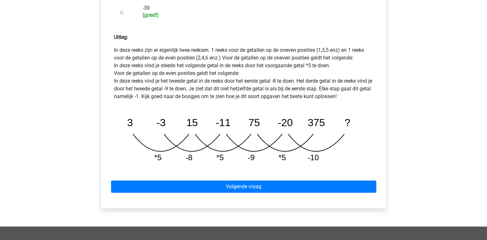
scroll to position [271, 0]
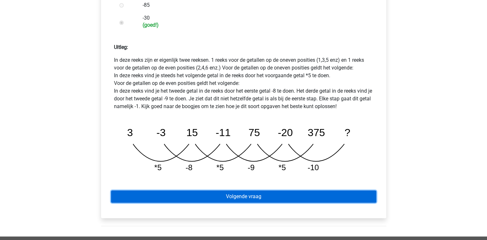
click at [185, 191] on link "Volgende vraag" at bounding box center [243, 197] width 265 height 12
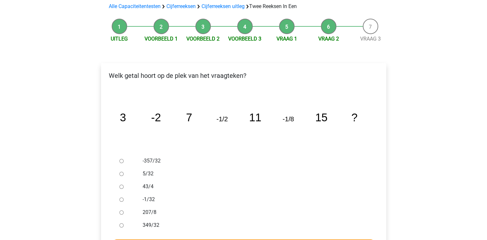
scroll to position [64, 0]
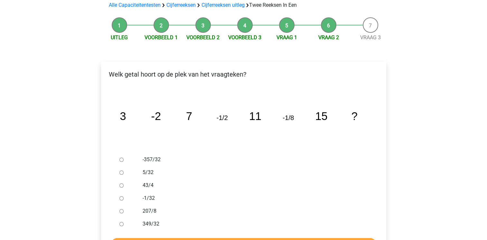
click at [121, 196] on input "-1/32" at bounding box center [122, 198] width 4 height 4
radio input "true"
click at [141, 238] on input "Controleer" at bounding box center [243, 244] width 265 height 12
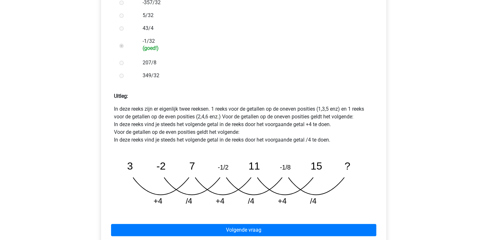
scroll to position [232, 0]
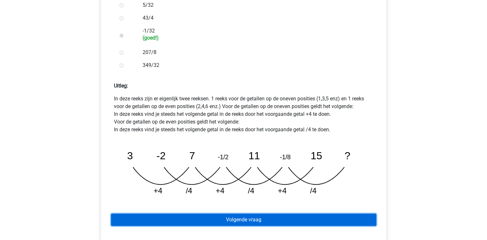
click at [160, 214] on link "Volgende vraag" at bounding box center [243, 220] width 265 height 12
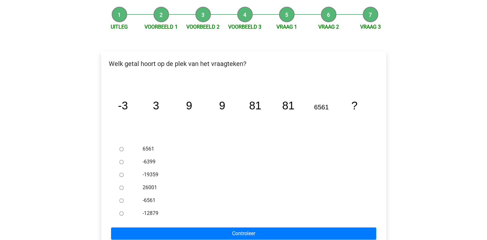
scroll to position [77, 0]
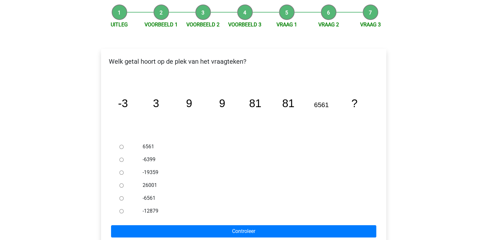
click at [123, 184] on input "26001" at bounding box center [122, 186] width 4 height 4
radio input "true"
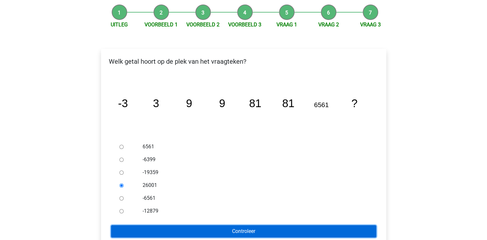
click at [150, 225] on input "Controleer" at bounding box center [243, 231] width 265 height 12
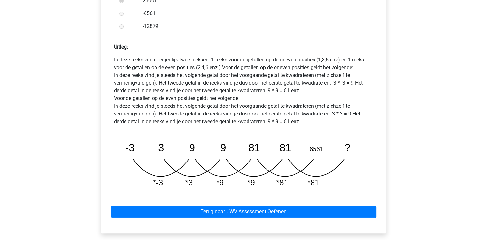
scroll to position [271, 0]
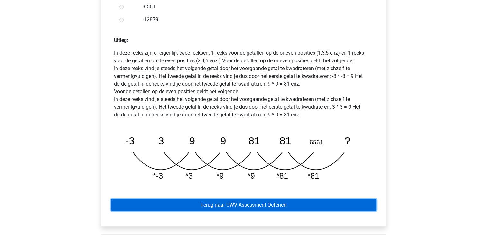
click at [190, 199] on link "Terug naar UWV Assessment Oefenen" at bounding box center [243, 205] width 265 height 12
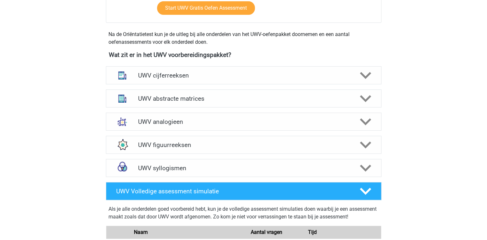
scroll to position [258, 0]
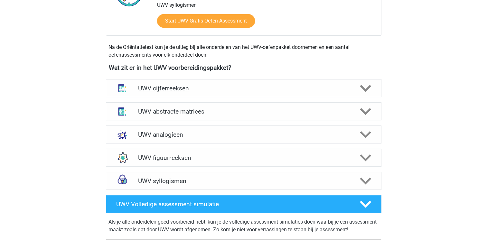
click at [364, 94] on icon at bounding box center [365, 88] width 11 height 11
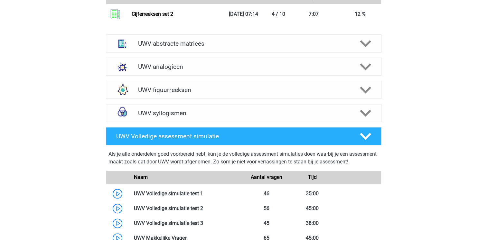
scroll to position [722, 0]
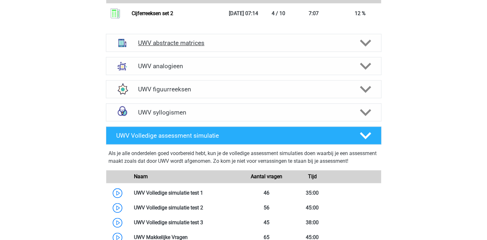
click at [365, 49] on icon at bounding box center [365, 42] width 11 height 11
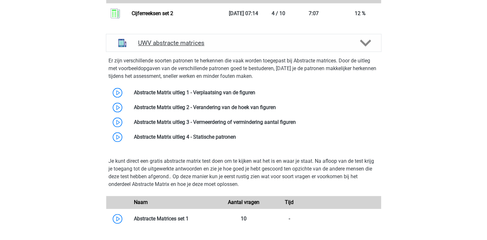
click at [365, 49] on icon at bounding box center [365, 42] width 11 height 11
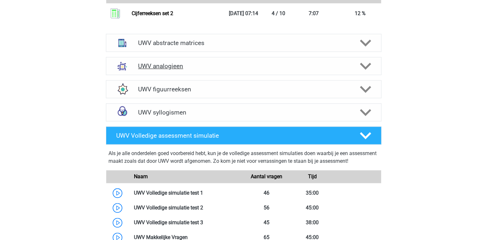
click at [361, 72] on icon at bounding box center [365, 66] width 11 height 11
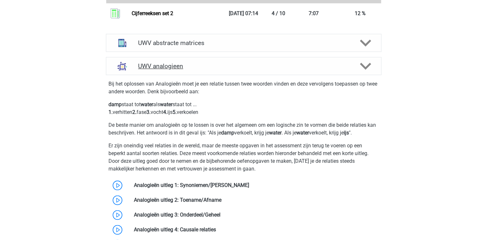
click at [361, 72] on icon at bounding box center [365, 66] width 11 height 11
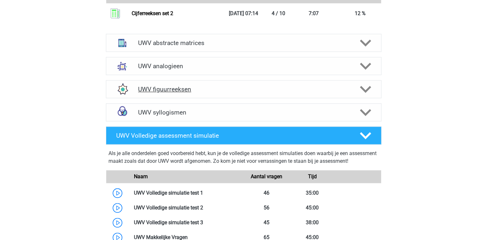
click at [367, 90] on div "UWV figuurreeksen" at bounding box center [244, 89] width 276 height 18
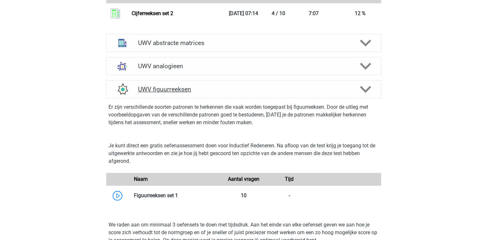
click at [367, 90] on div "UWV figuurreeksen" at bounding box center [244, 89] width 276 height 18
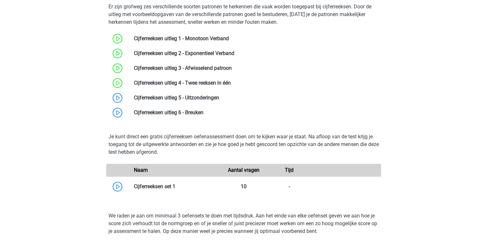
scroll to position [356, 0]
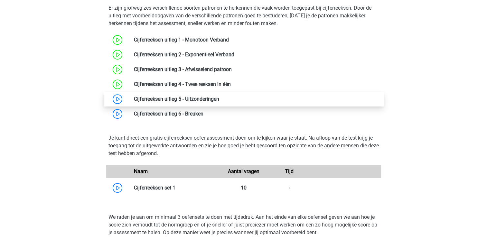
click at [219, 102] on link at bounding box center [219, 99] width 0 height 6
